Goal: Complete application form

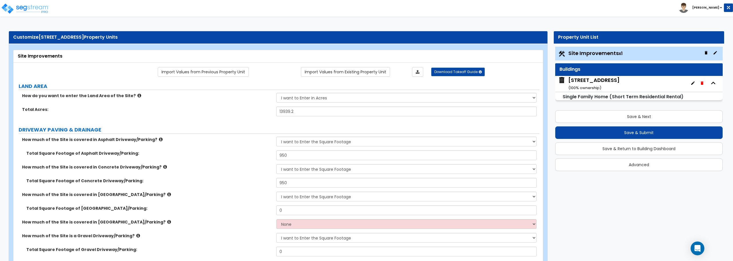
select select "2"
select select "1"
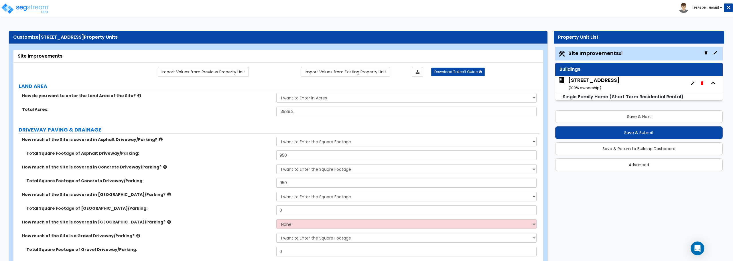
select select "1"
select select "2"
select select "1"
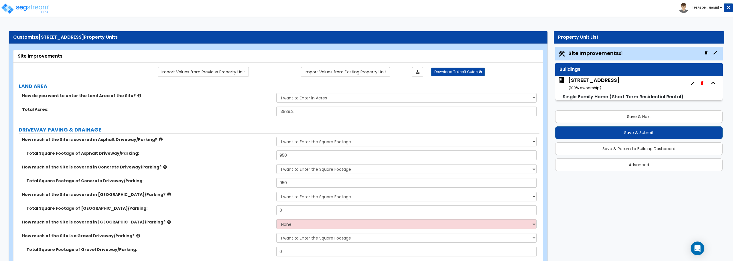
select select "2"
select select "1"
select select "2"
